Goal: Information Seeking & Learning: Learn about a topic

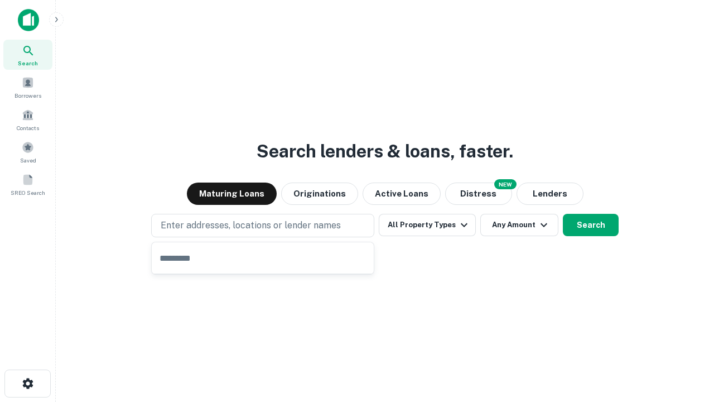
type input "**********"
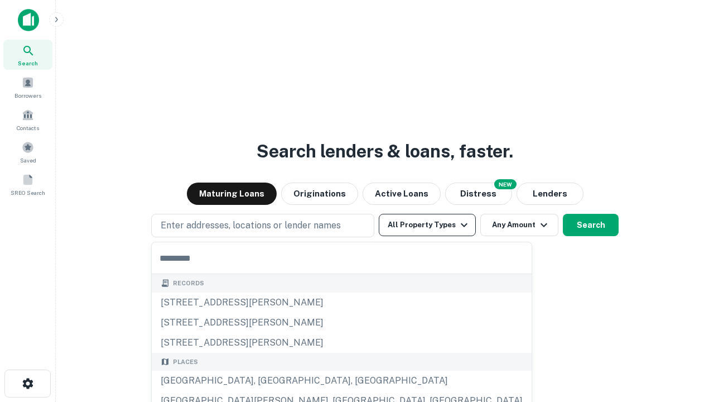
click at [427, 225] on button "All Property Types" at bounding box center [427, 225] width 97 height 22
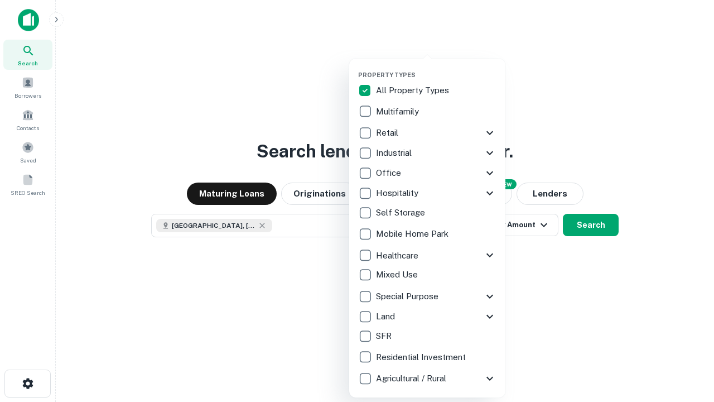
click at [436, 68] on button "button" at bounding box center [436, 68] width 156 height 1
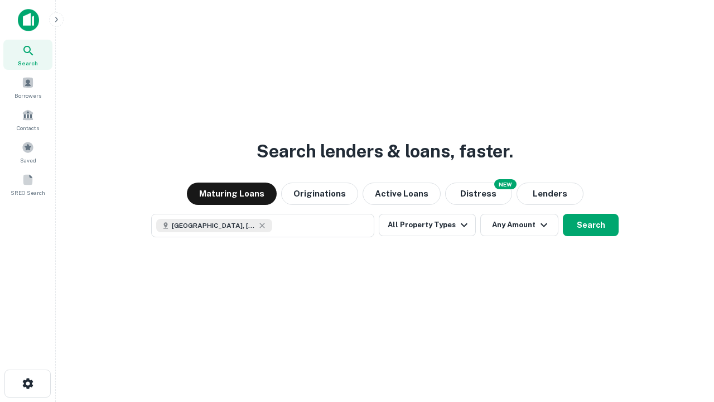
scroll to position [18, 0]
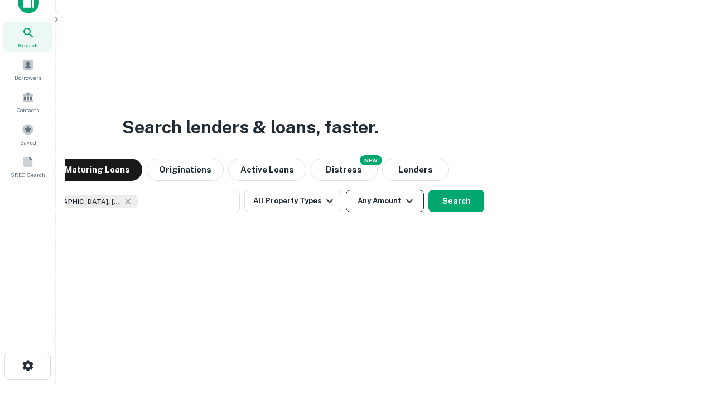
click at [346, 190] on button "Any Amount" at bounding box center [385, 201] width 78 height 22
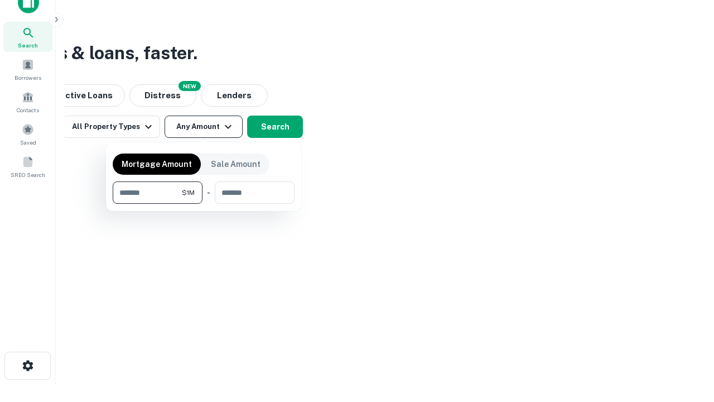
type input "*******"
click at [204, 204] on button "button" at bounding box center [204, 204] width 182 height 1
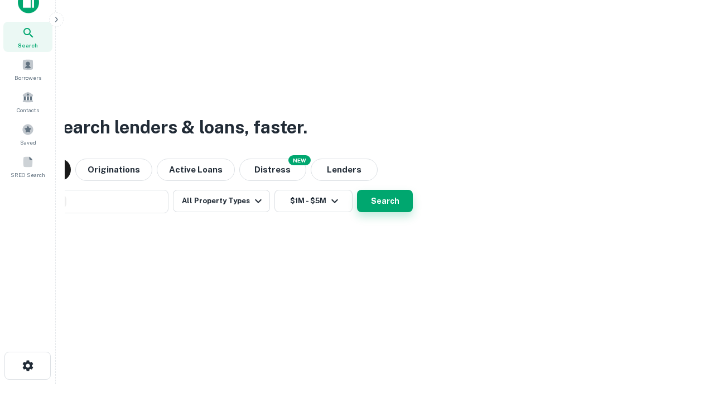
click at [357, 190] on button "Search" at bounding box center [385, 201] width 56 height 22
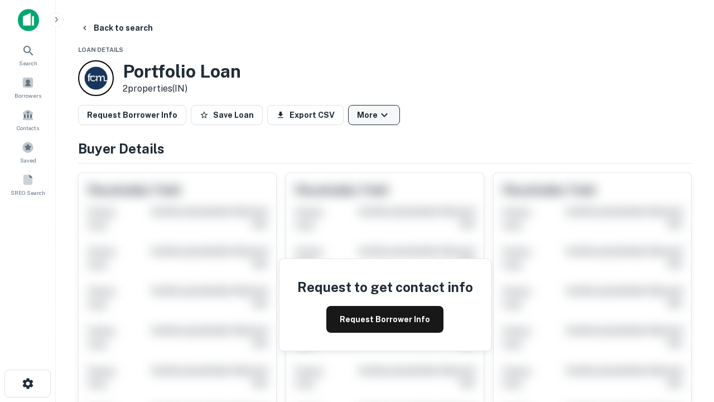
click at [374, 115] on button "More" at bounding box center [374, 115] width 52 height 20
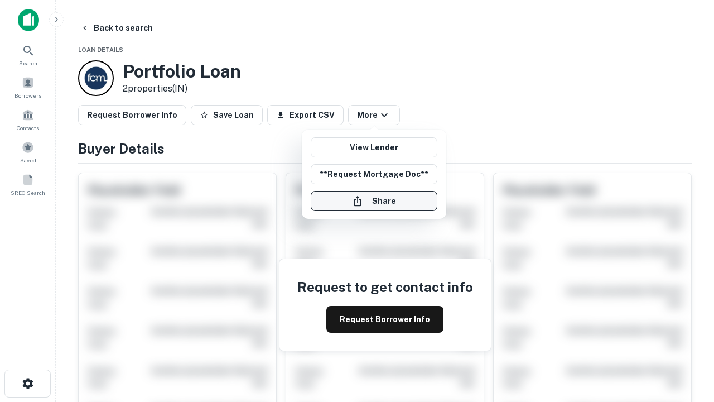
click at [374, 201] on button "Share" at bounding box center [374, 201] width 127 height 20
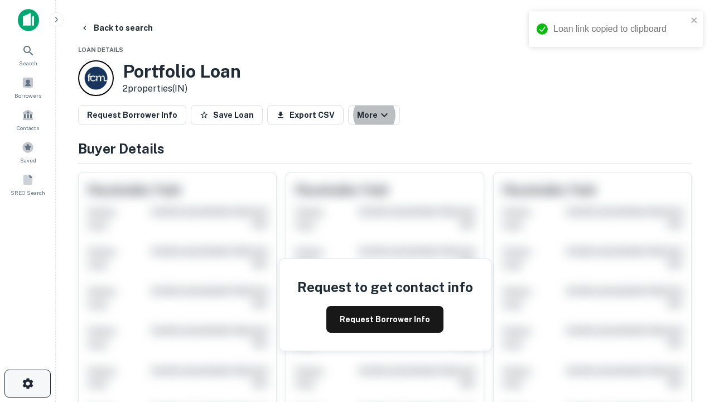
click at [27, 383] on icon "button" at bounding box center [27, 383] width 13 height 13
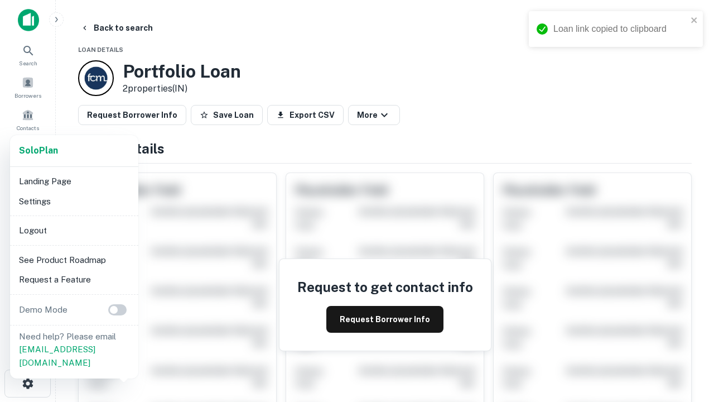
click at [74, 230] on li "Logout" at bounding box center [74, 230] width 119 height 20
